Goal: Transaction & Acquisition: Download file/media

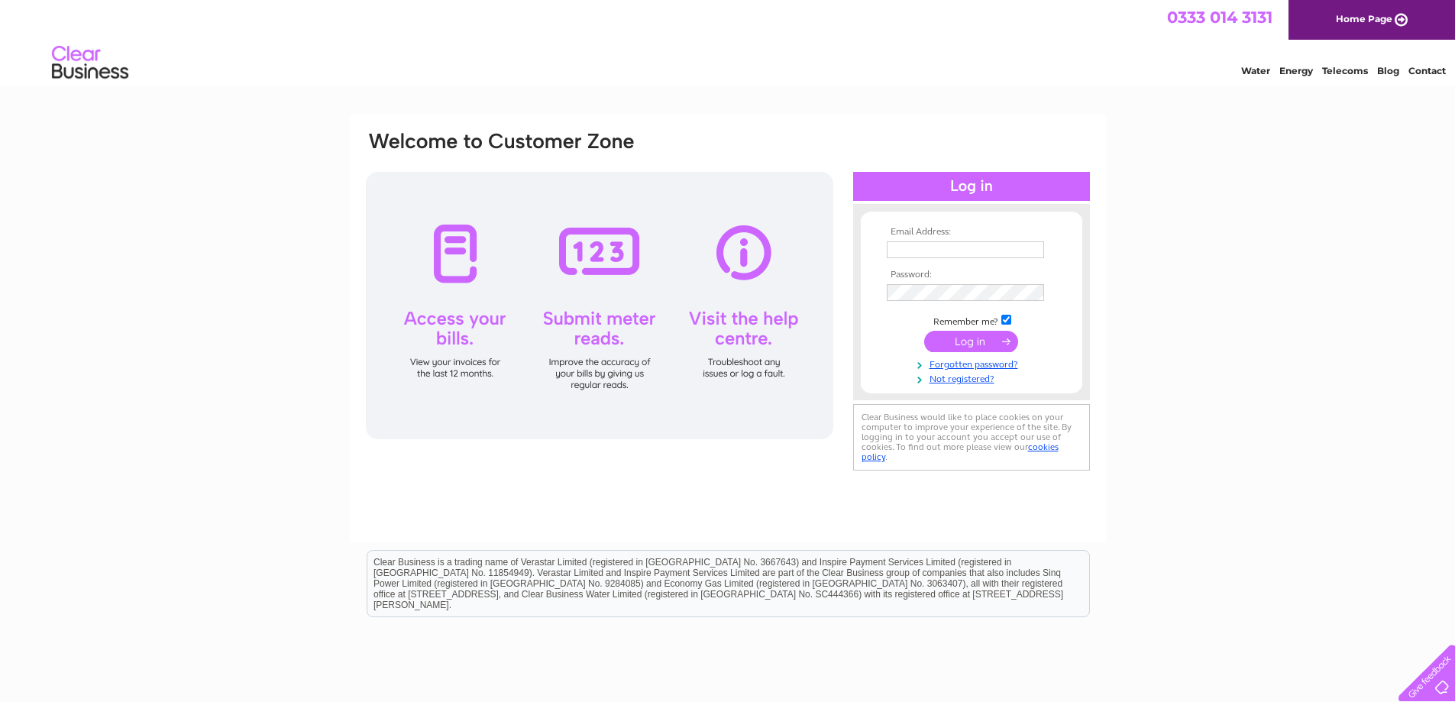
type input "henderson.carswadda@gmail.com"
click at [961, 344] on input "submit" at bounding box center [971, 341] width 94 height 21
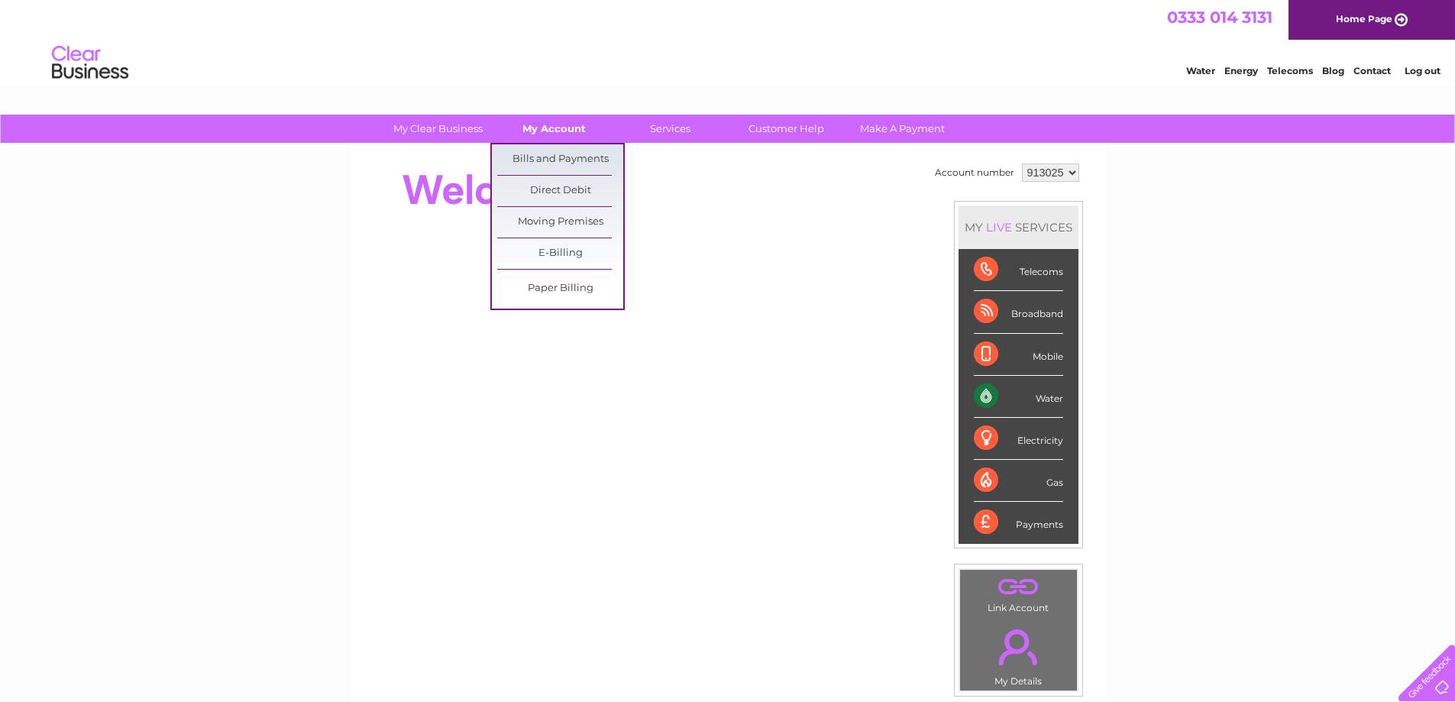
click at [554, 134] on link "My Account" at bounding box center [554, 129] width 126 height 28
click at [544, 155] on link "Bills and Payments" at bounding box center [560, 159] width 126 height 31
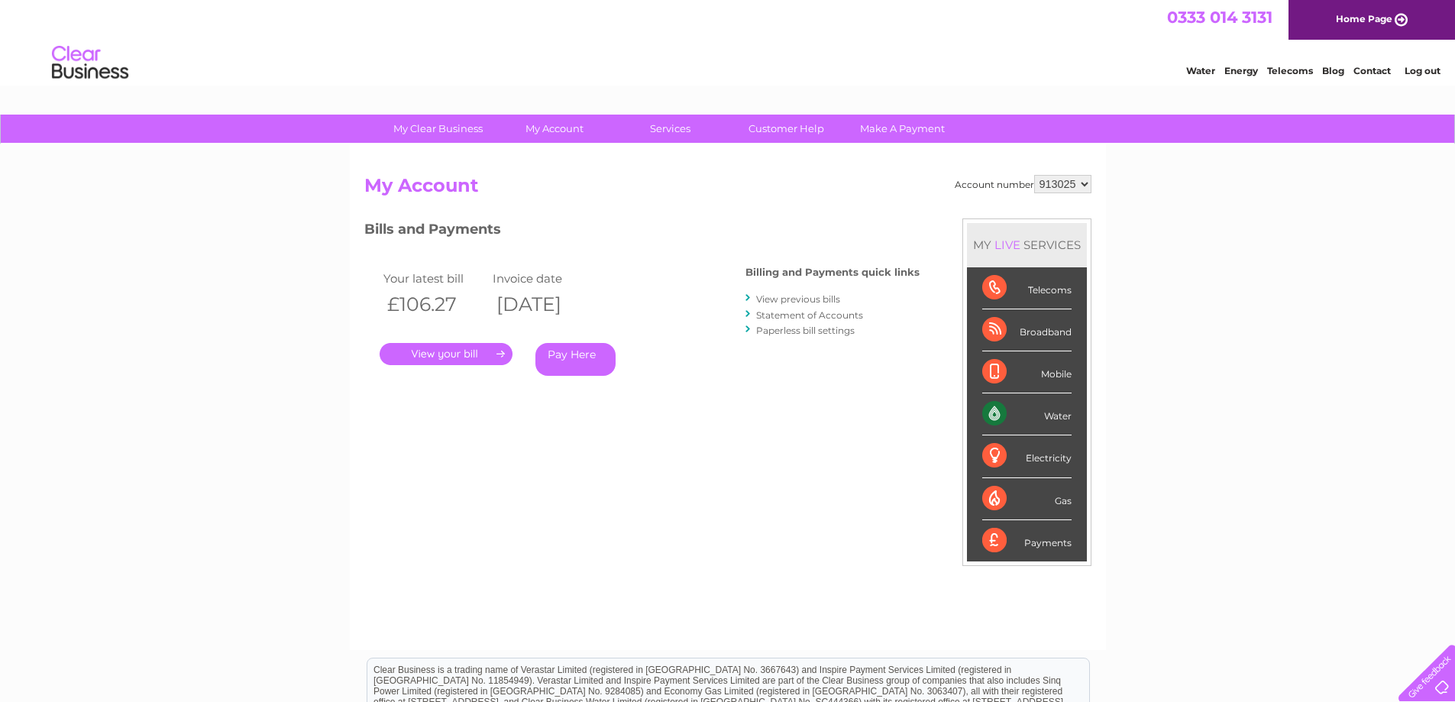
click at [776, 297] on link "View previous bills" at bounding box center [798, 298] width 84 height 11
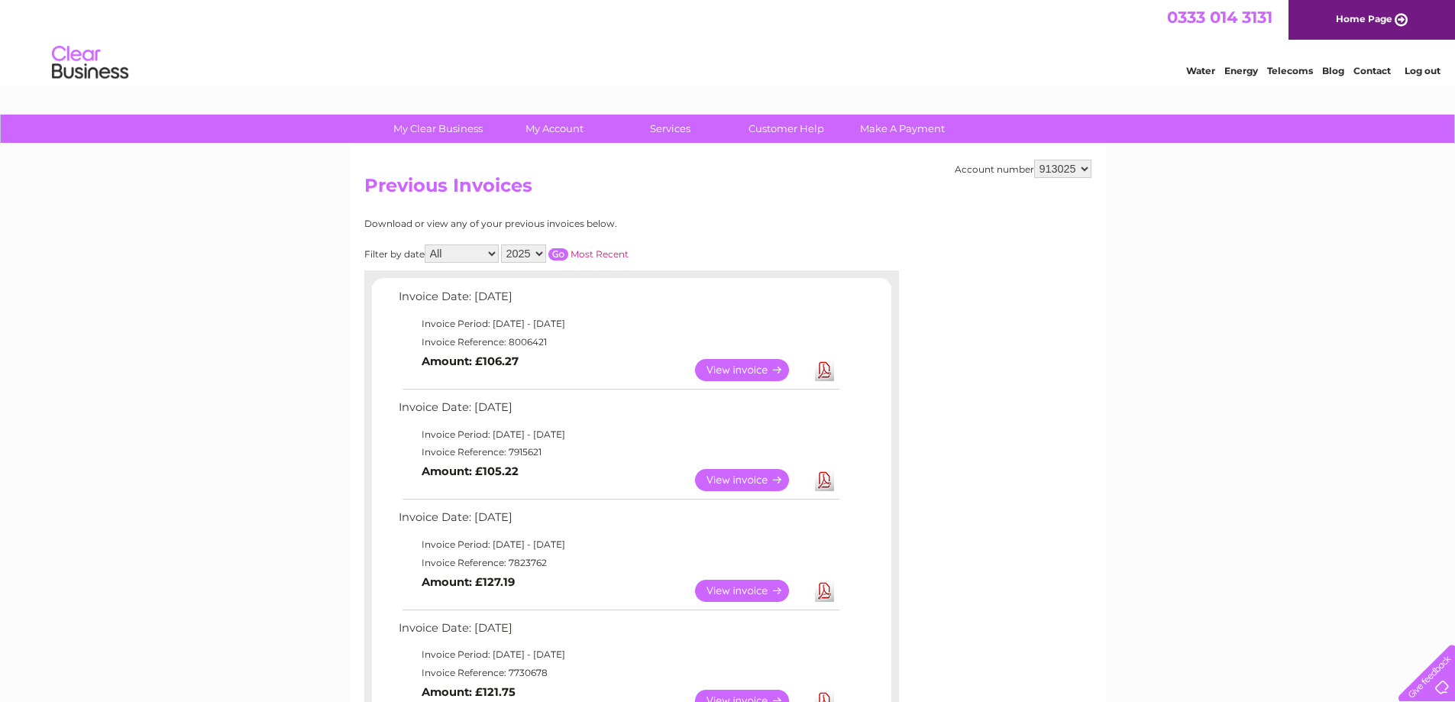
click at [821, 480] on link "Download" at bounding box center [824, 480] width 19 height 22
click at [827, 370] on link "Download" at bounding box center [824, 370] width 19 height 22
click at [823, 370] on link "Download" at bounding box center [824, 370] width 19 height 22
